Goal: Task Accomplishment & Management: Complete application form

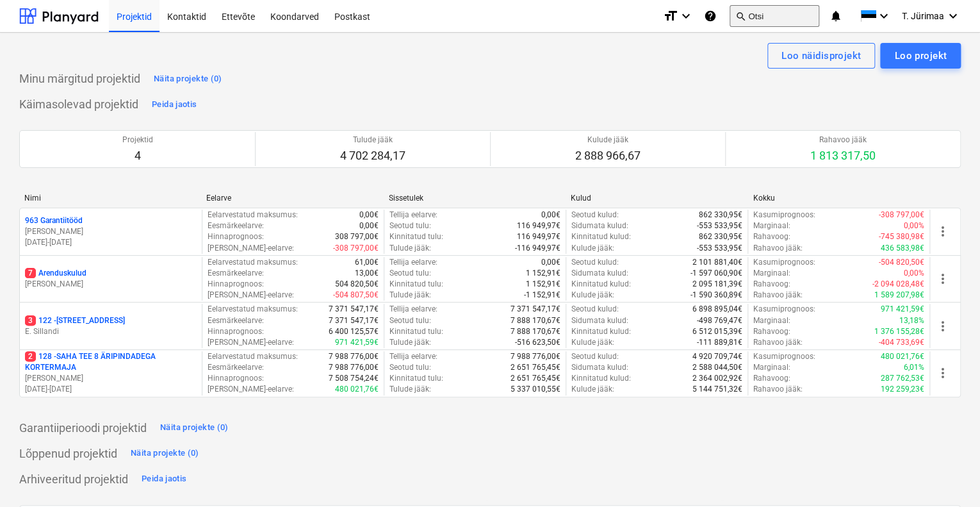
click at [793, 18] on button "search Otsi" at bounding box center [775, 16] width 90 height 22
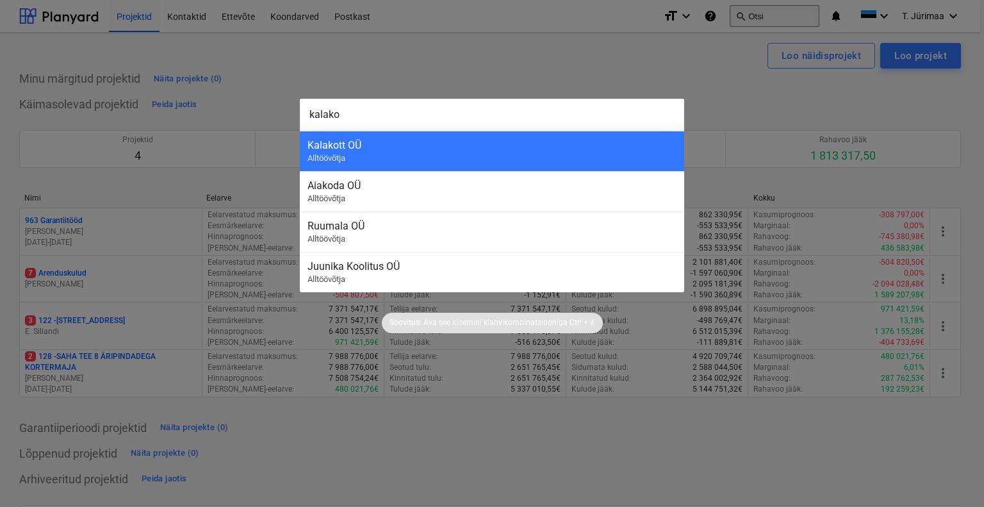
type input "kalakot"
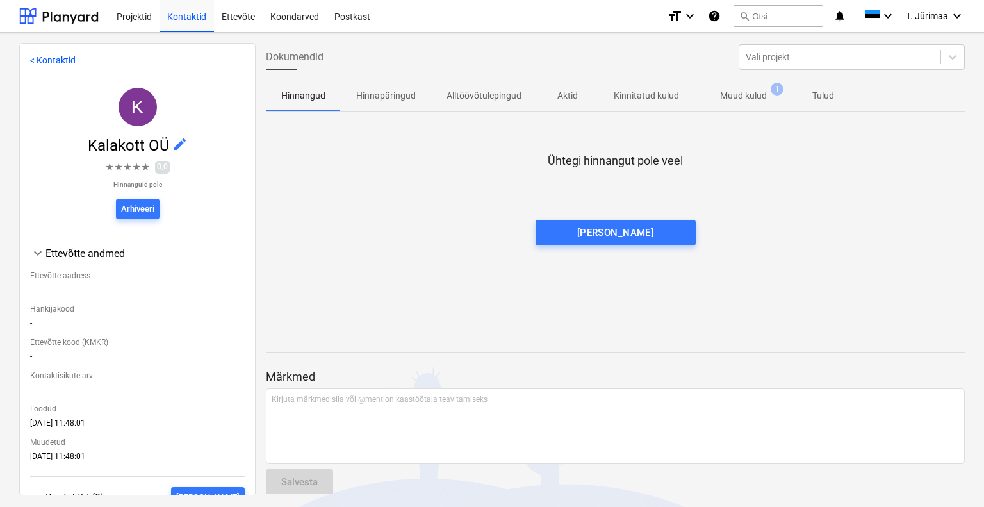
click at [744, 97] on p "Muud kulud" at bounding box center [743, 95] width 47 height 13
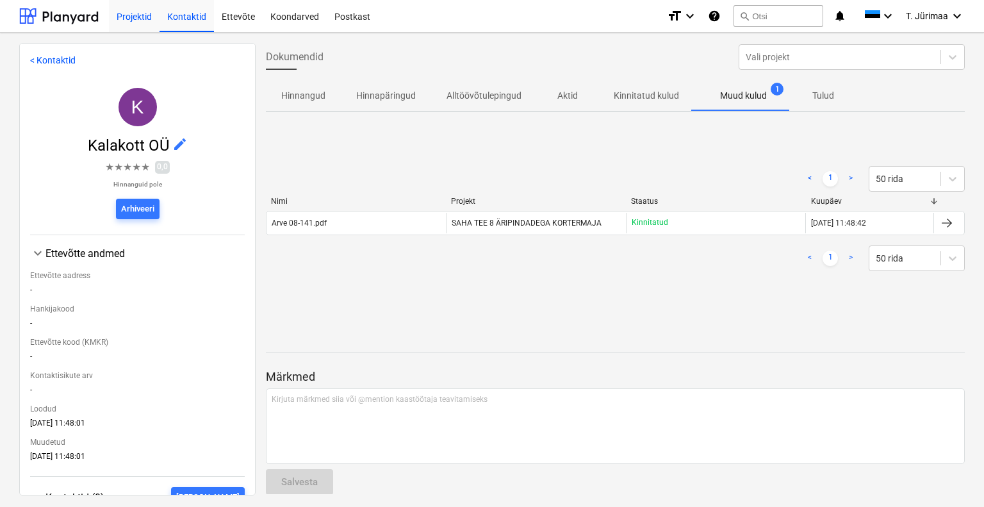
click at [136, 21] on div "Projektid" at bounding box center [134, 15] width 51 height 33
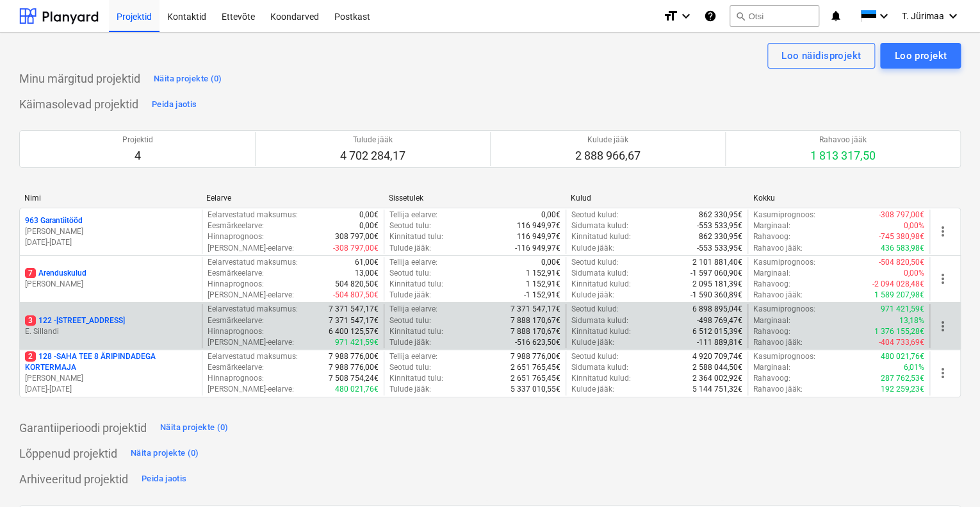
click at [145, 326] on p "E. Sillandi" at bounding box center [111, 331] width 172 height 11
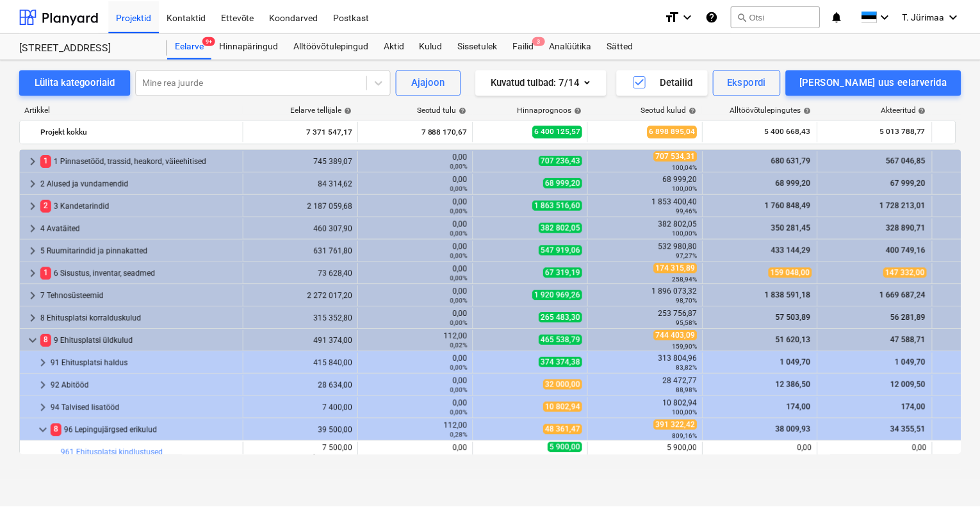
scroll to position [268, 0]
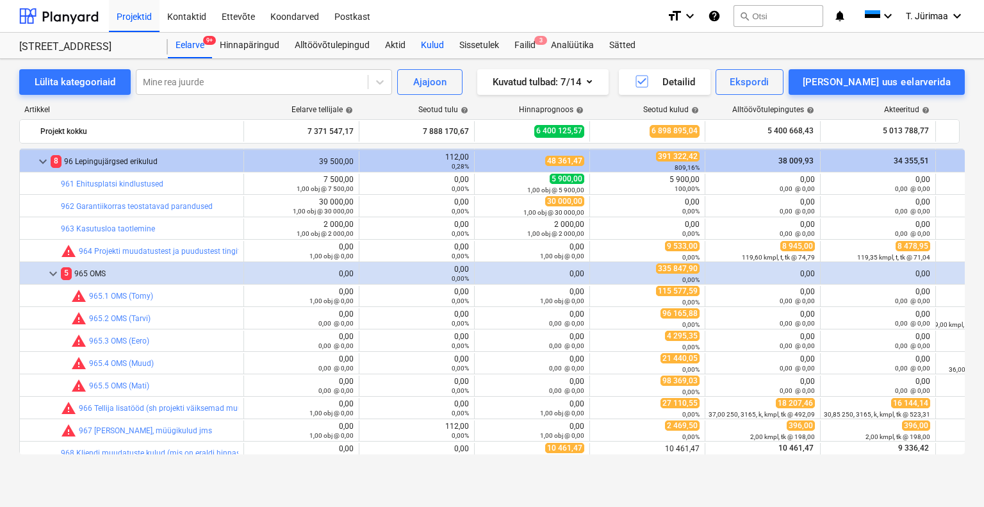
click at [437, 37] on div "Kulud" at bounding box center [432, 46] width 38 height 26
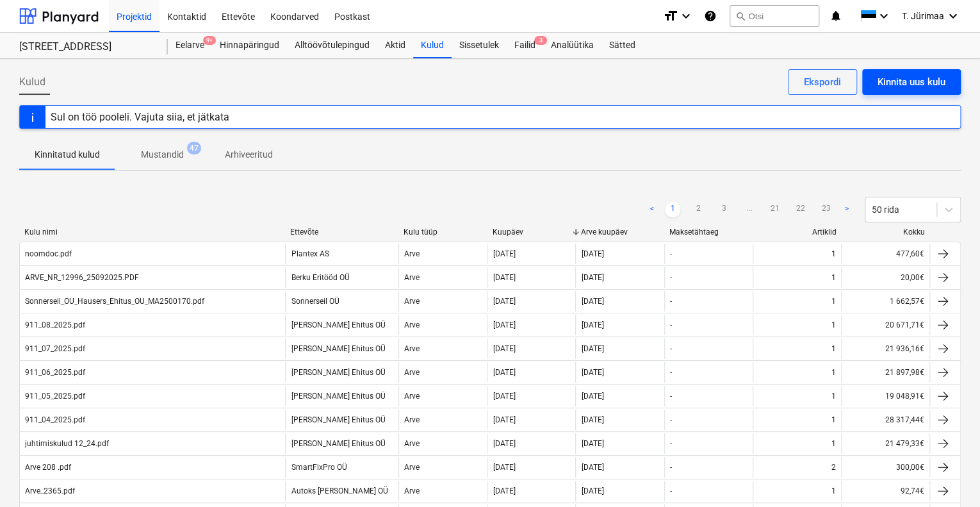
click at [925, 84] on div "Kinnita uus kulu" at bounding box center [912, 82] width 68 height 17
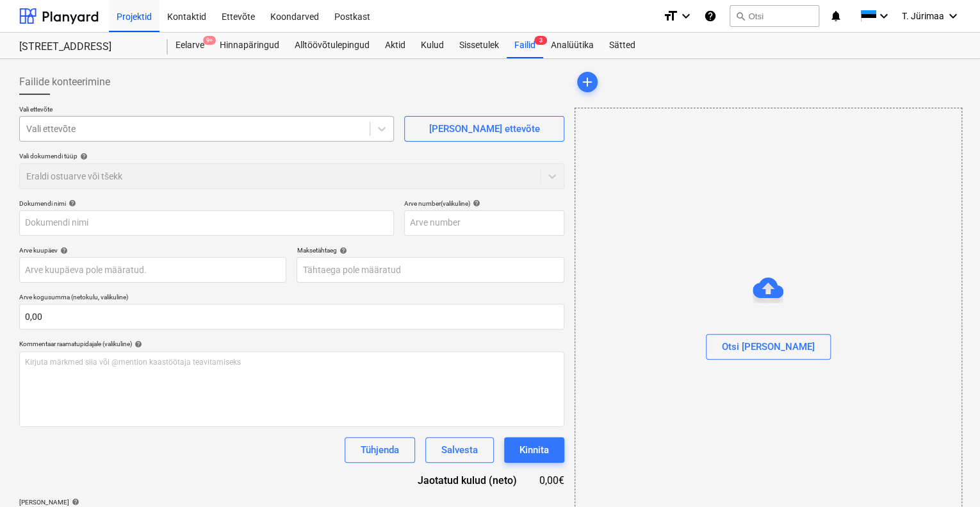
type input "Arve 09-145 [PERSON_NAME] Ehitus OÜ.pdf"
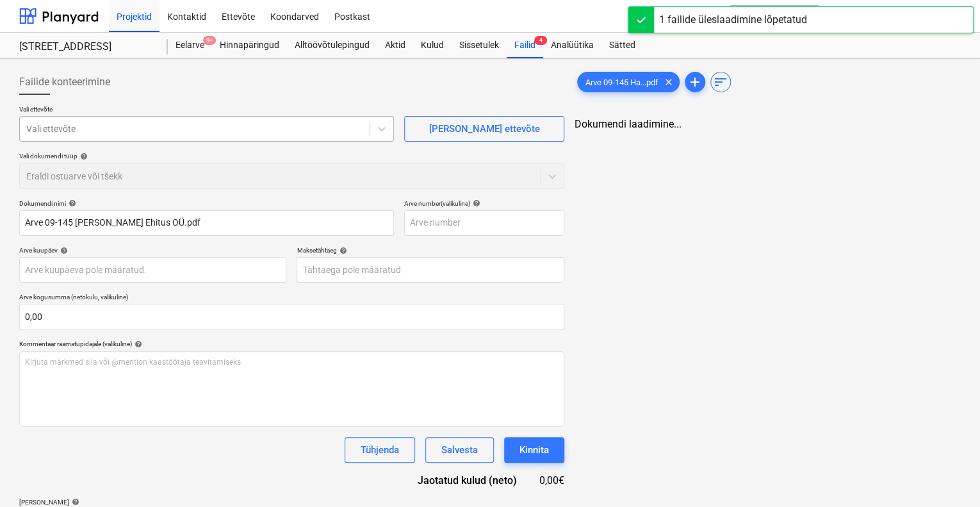
click at [270, 130] on div at bounding box center [194, 128] width 337 height 13
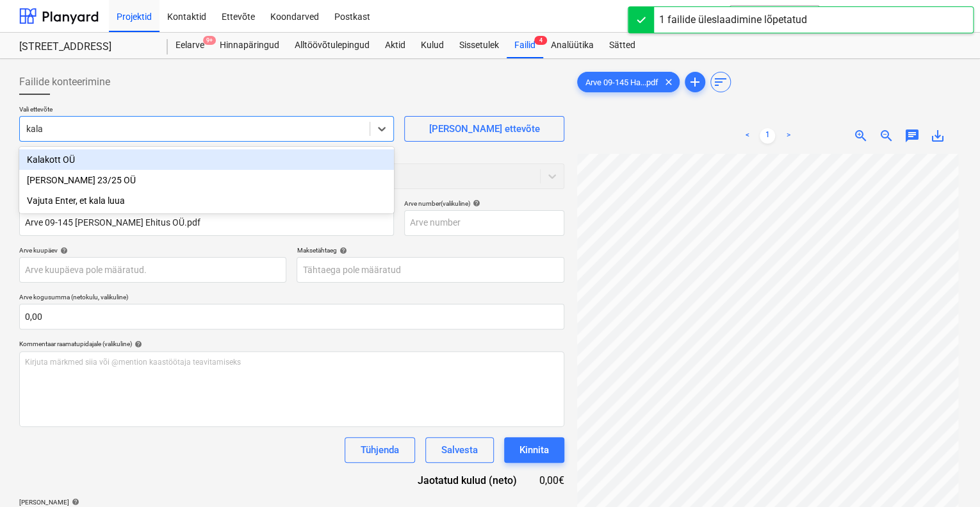
type input "kalak"
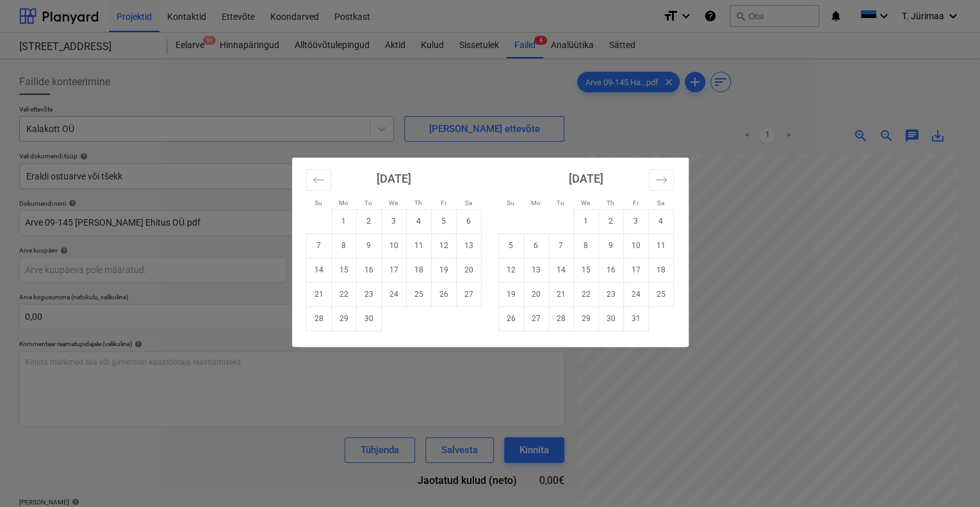
click at [270, 130] on div "Su Mo Tu We Th Fr Sa Su Mo Tu We Th Fr Sa [DATE] 1 2 3 4 5 6 7 8 9 10 11 12 13 …" at bounding box center [490, 253] width 980 height 507
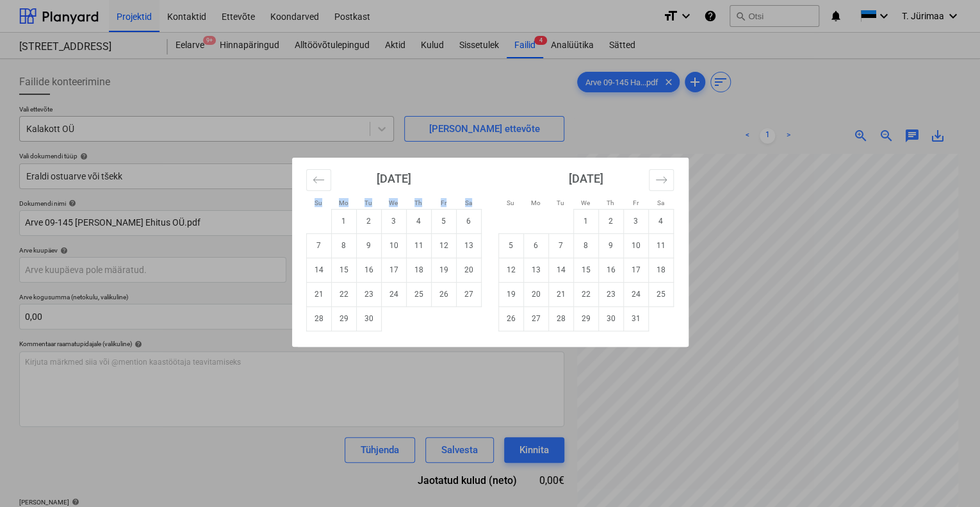
click at [270, 130] on div "Su Mo Tu We Th Fr Sa Su Mo Tu We Th Fr Sa [DATE] 1 2 3 4 5 6 7 8 9 10 11 12 13 …" at bounding box center [490, 253] width 980 height 507
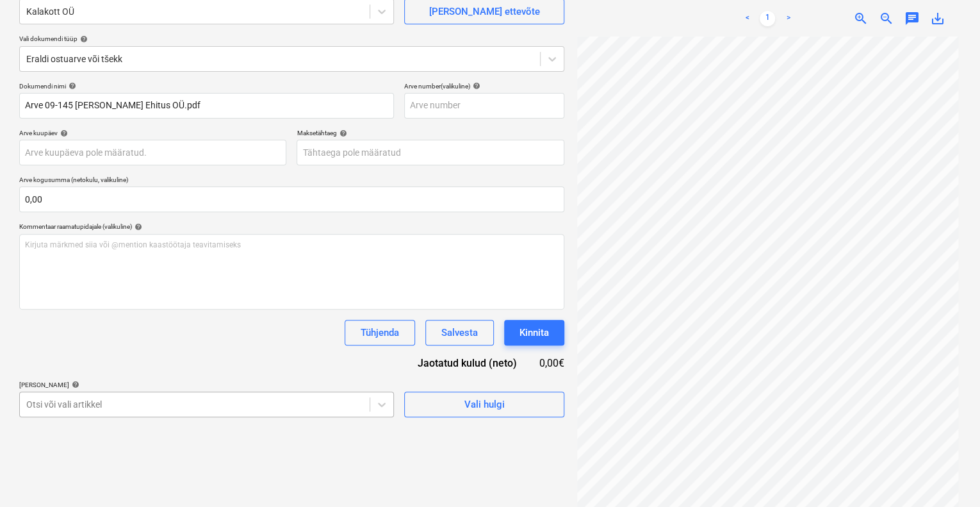
click at [285, 390] on body "Projektid Kontaktid Ettevõte Koondarved Postkast format_size keyboard_arrow_dow…" at bounding box center [490, 136] width 980 height 507
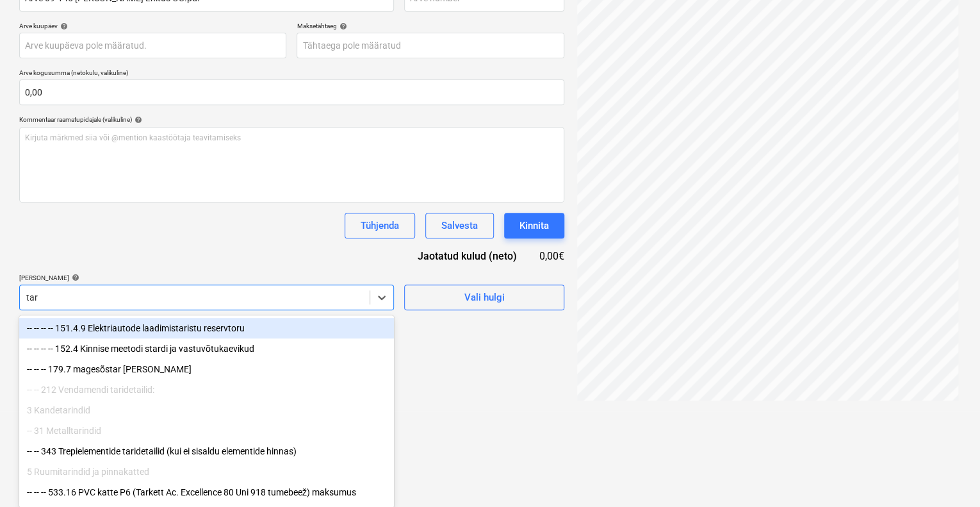
type input "tarv"
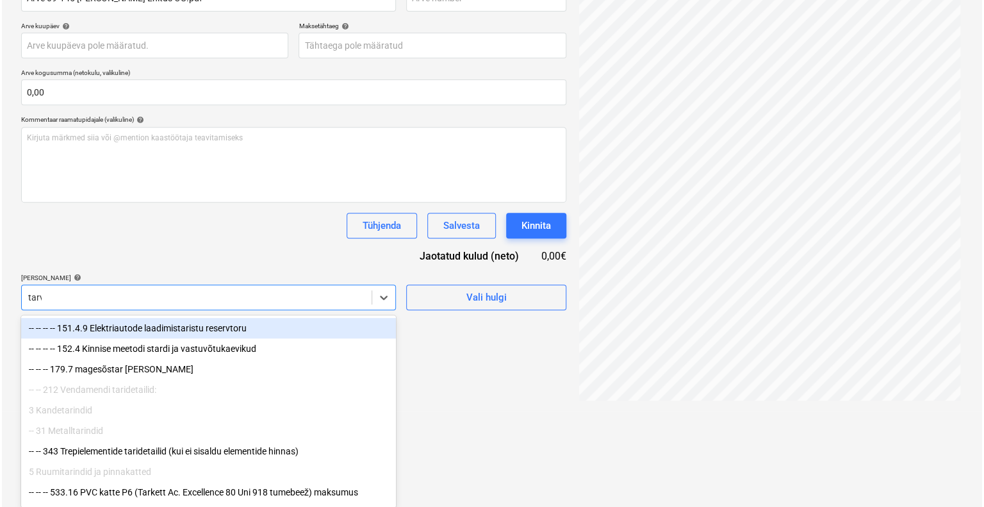
scroll to position [128, 0]
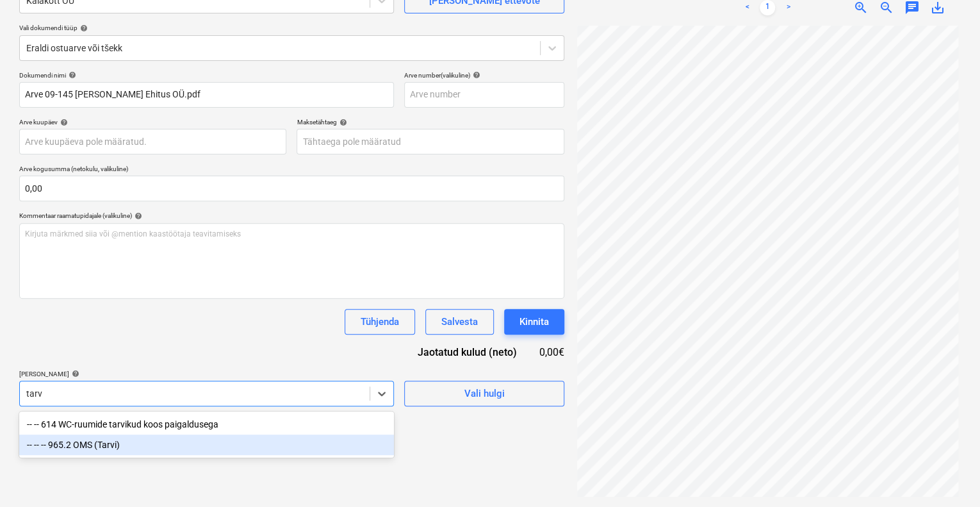
click at [183, 441] on div "-- -- -- 965.2 OMS (Tarvi)" at bounding box center [206, 444] width 375 height 21
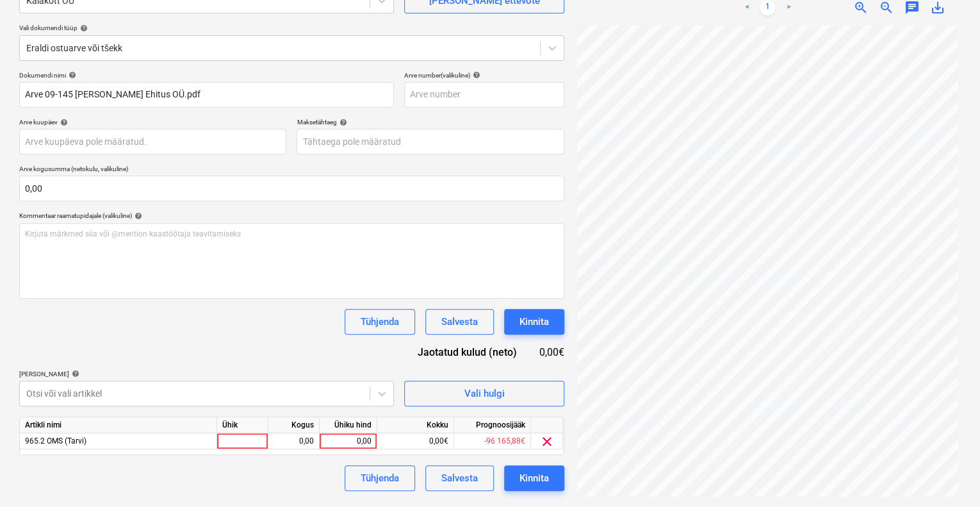
click at [205, 370] on div "[PERSON_NAME] artiklid help" at bounding box center [206, 374] width 375 height 8
click at [236, 440] on div at bounding box center [242, 441] width 51 height 16
type input "kompl"
type input "3640"
click at [258, 323] on div "Tühjenda Salvesta Kinnita" at bounding box center [291, 322] width 545 height 26
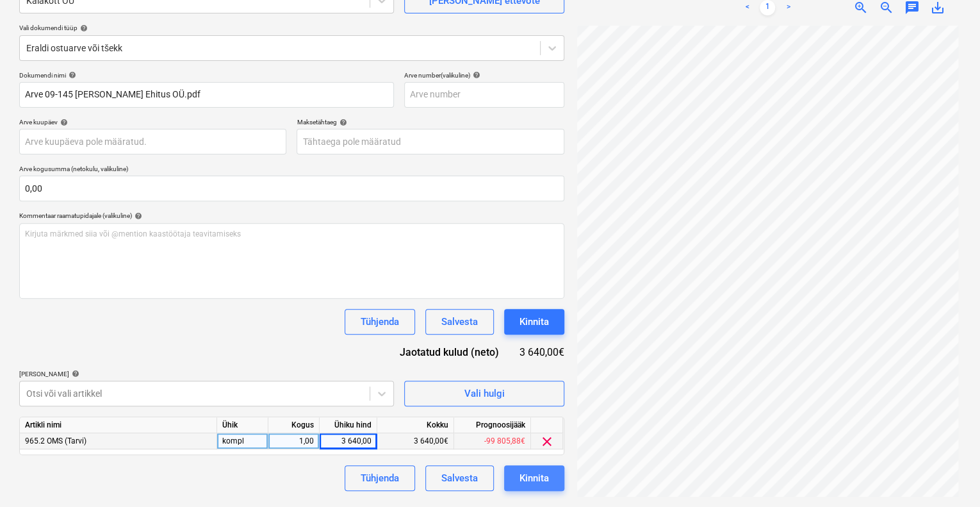
click at [538, 476] on div "Kinnita" at bounding box center [534, 478] width 29 height 17
